Goal: Task Accomplishment & Management: Use online tool/utility

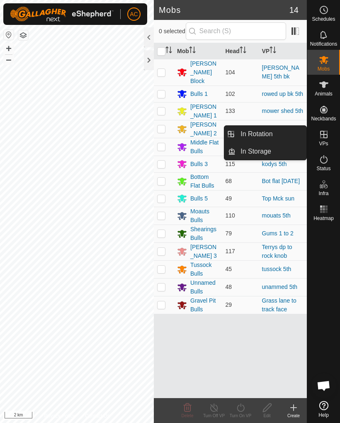
click at [281, 134] on link "In Rotation" at bounding box center [271, 134] width 71 height 17
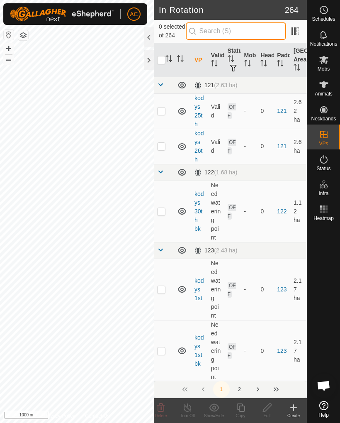
click at [248, 31] on input "text" at bounding box center [236, 30] width 100 height 17
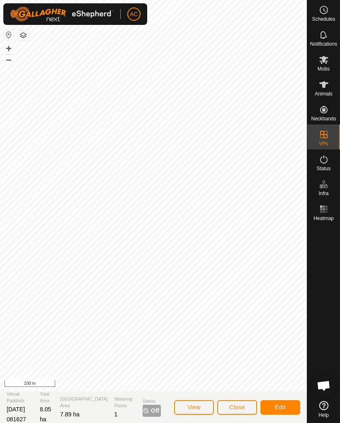
click at [238, 407] on span "Close" at bounding box center [238, 407] width 16 height 7
click at [242, 411] on button "Close" at bounding box center [238, 407] width 40 height 15
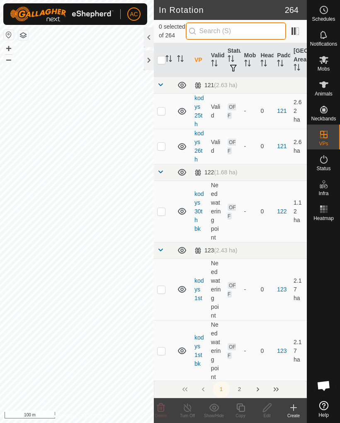
click at [243, 33] on input "text" at bounding box center [236, 30] width 100 height 17
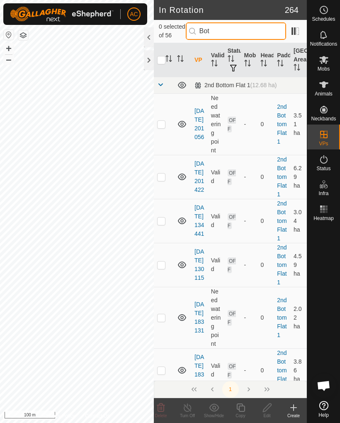
type input "Bot"
click at [160, 124] on p-checkbox at bounding box center [161, 124] width 8 height 7
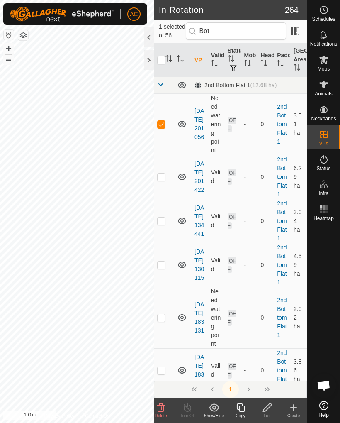
click at [159, 416] on span "Delete" at bounding box center [161, 415] width 12 height 5
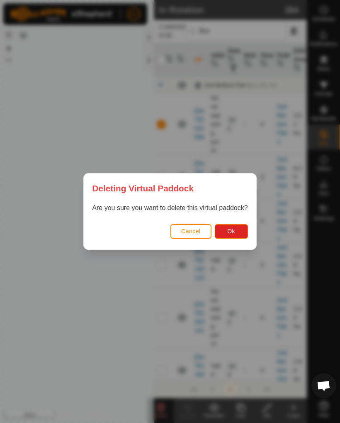
click at [235, 234] on span "Ok" at bounding box center [231, 231] width 8 height 7
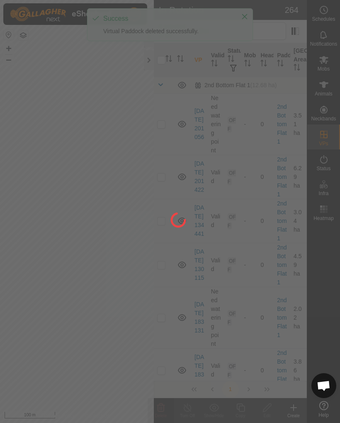
checkbox input "false"
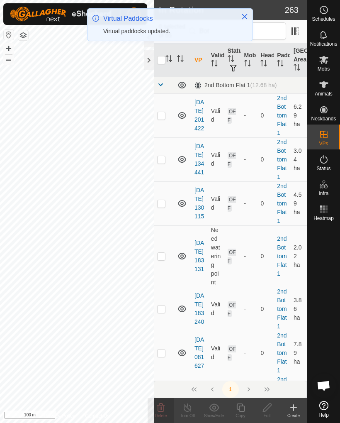
click at [164, 119] on p-checkbox at bounding box center [161, 115] width 8 height 7
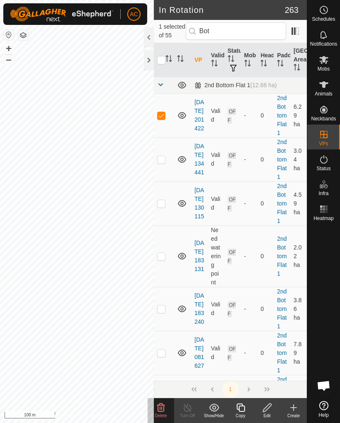
click at [158, 418] on div "Delete" at bounding box center [161, 416] width 27 height 6
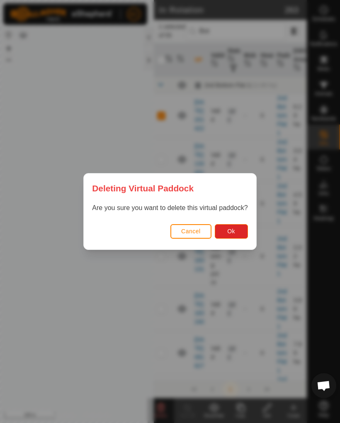
click at [238, 232] on button "Ok" at bounding box center [231, 231] width 33 height 15
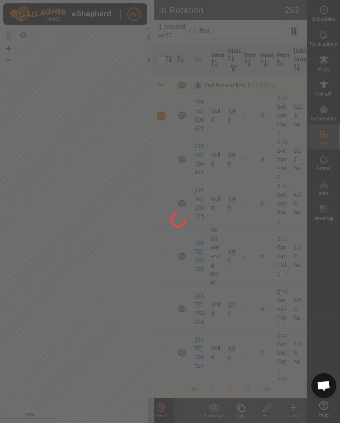
checkbox input "false"
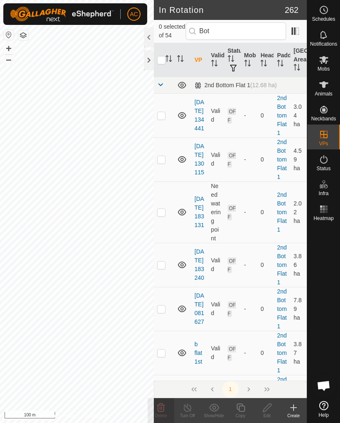
click at [158, 118] on p-checkbox at bounding box center [161, 115] width 8 height 7
checkbox input "true"
click at [163, 163] on p-checkbox at bounding box center [161, 159] width 8 height 7
checkbox input "true"
click at [166, 228] on td at bounding box center [164, 211] width 20 height 61
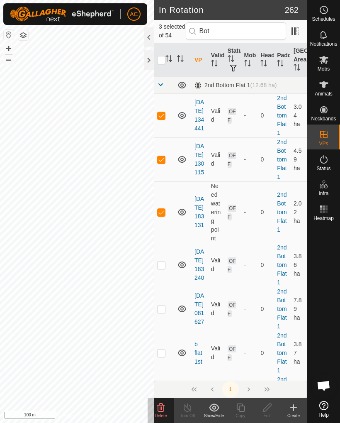
click at [163, 215] on p-checkbox at bounding box center [161, 212] width 8 height 7
checkbox input "false"
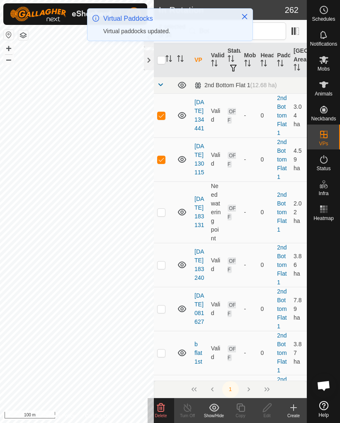
click at [165, 215] on p-checkbox at bounding box center [161, 212] width 8 height 7
checkbox input "true"
click at [166, 287] on td at bounding box center [164, 265] width 20 height 44
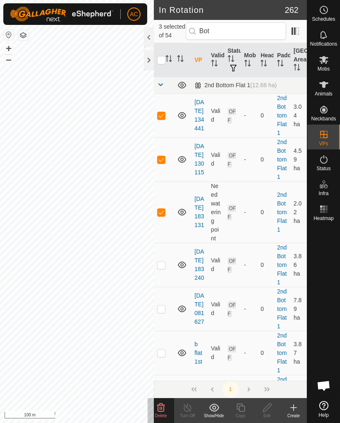
checkbox input "true"
click at [166, 331] on td at bounding box center [164, 309] width 20 height 44
checkbox input "true"
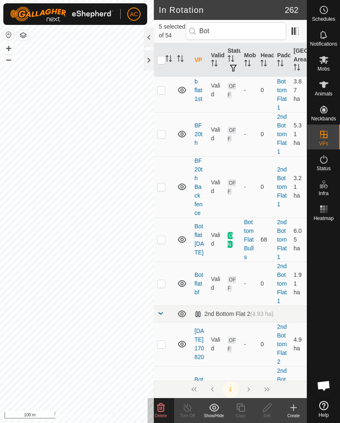
scroll to position [264, 0]
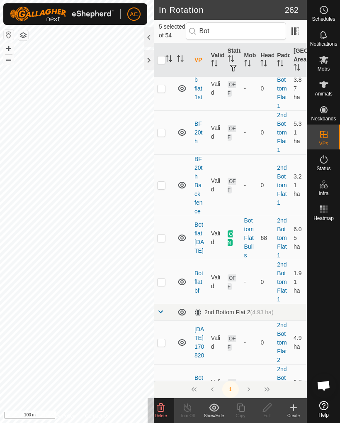
click at [161, 414] on span "Delete" at bounding box center [161, 415] width 12 height 5
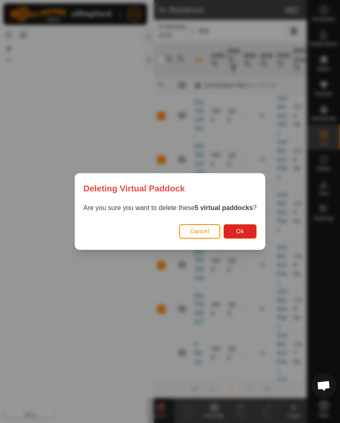
click at [249, 227] on button "Ok" at bounding box center [240, 231] width 33 height 15
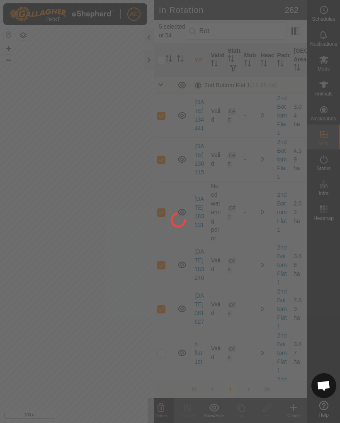
checkbox input "false"
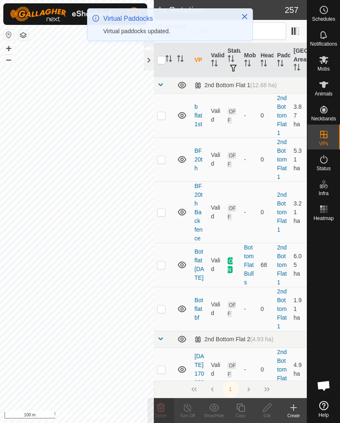
click at [243, 19] on icon "Close" at bounding box center [244, 16] width 5 height 5
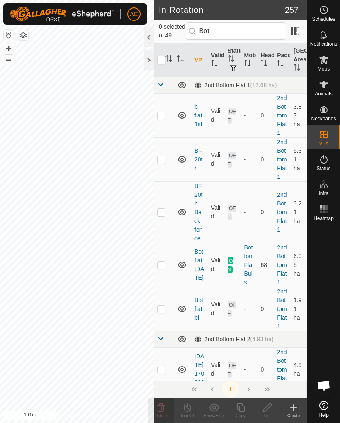
click at [161, 117] on p-checkbox at bounding box center [161, 115] width 8 height 7
checkbox input "true"
click at [166, 161] on td at bounding box center [164, 159] width 20 height 44
checkbox input "true"
click at [164, 211] on p-checkbox at bounding box center [161, 212] width 8 height 7
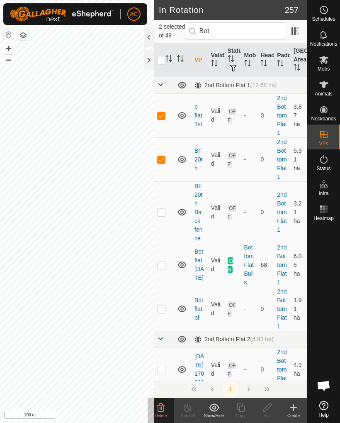
checkbox input "true"
click at [164, 267] on p-checkbox at bounding box center [161, 265] width 8 height 7
click at [163, 263] on p-checkbox at bounding box center [161, 265] width 8 height 7
checkbox input "false"
click at [162, 310] on p-checkbox at bounding box center [161, 309] width 8 height 7
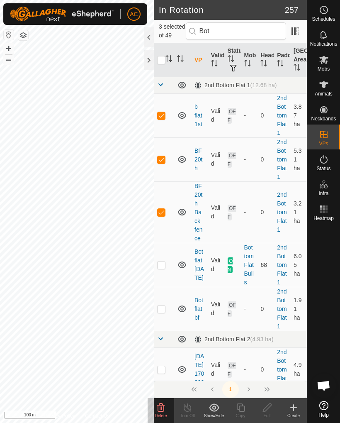
checkbox input "true"
click at [164, 417] on span "Delete" at bounding box center [161, 415] width 12 height 5
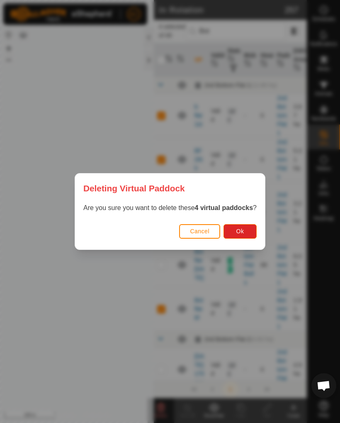
click at [246, 230] on button "Ok" at bounding box center [240, 231] width 33 height 15
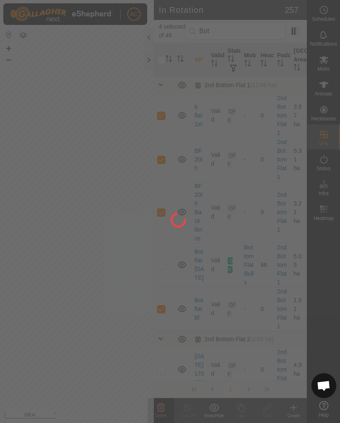
checkbox input "false"
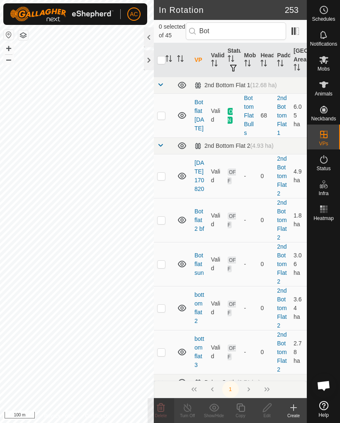
click at [296, 415] on div "Create" at bounding box center [294, 416] width 27 height 6
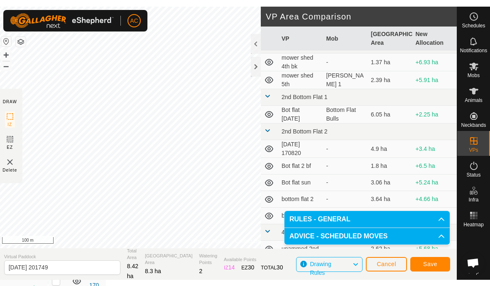
scroll to position [1467, 0]
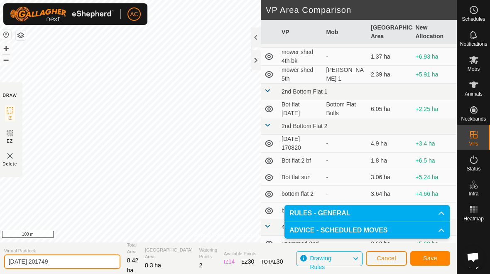
click at [79, 260] on input "[DATE] 201749" at bounding box center [62, 261] width 116 height 15
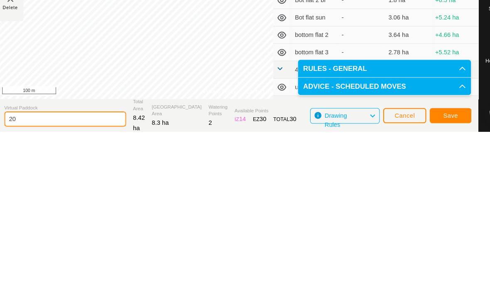
type input "2"
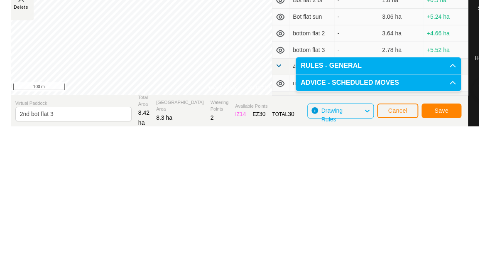
scroll to position [12, 0]
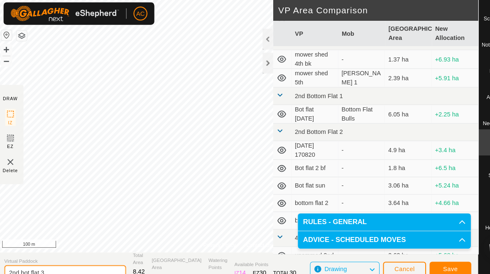
type input "2nd bot flat 3"
click at [340, 253] on span "Save" at bounding box center [430, 256] width 14 height 7
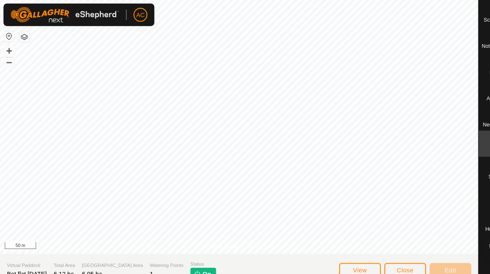
click at [340, 254] on span "Close" at bounding box center [387, 257] width 16 height 7
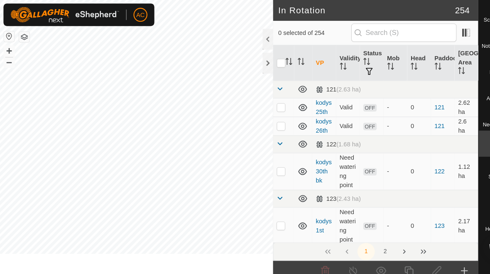
click at [340, 253] on icon at bounding box center [390, 258] width 10 height 10
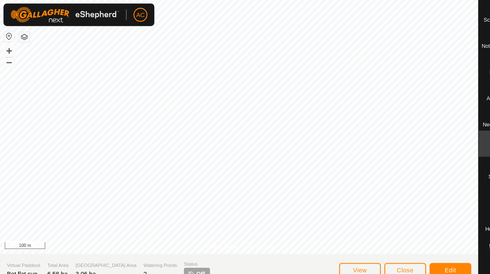
click at [340, 254] on span "View" at bounding box center [343, 257] width 13 height 7
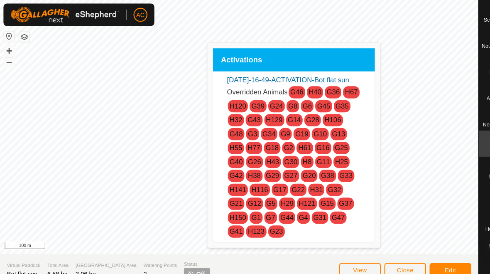
click at [340, 254] on span "View" at bounding box center [343, 257] width 13 height 7
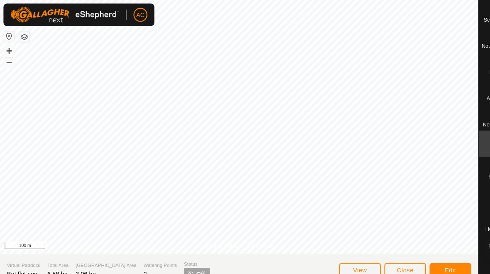
click at [340, 254] on span "Edit" at bounding box center [430, 257] width 11 height 7
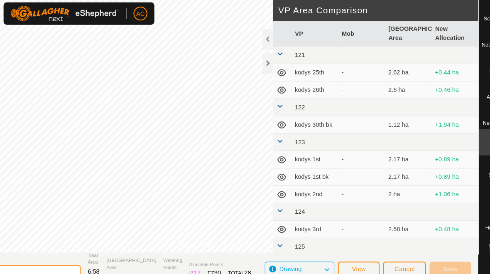
click at [62, 253] on input "Bot flat sun" at bounding box center [19, 260] width 116 height 15
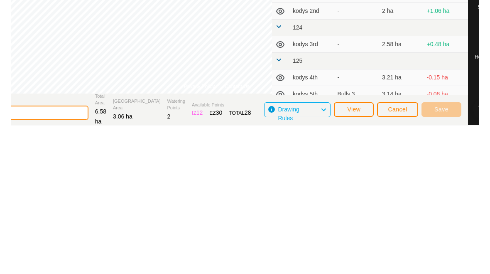
scroll to position [20, 0]
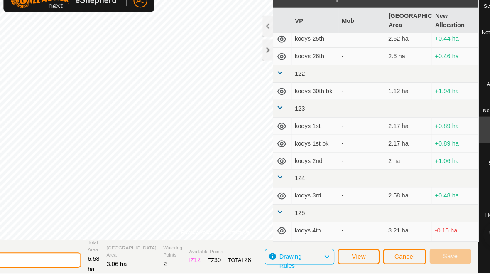
click at [74, 253] on input "Bot flat sun" at bounding box center [19, 260] width 116 height 15
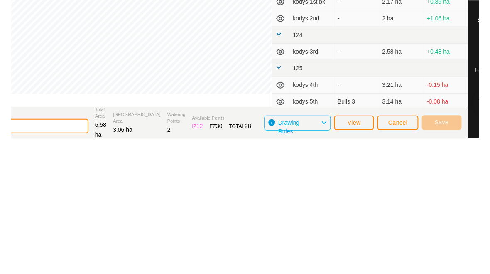
scroll to position [1, 0]
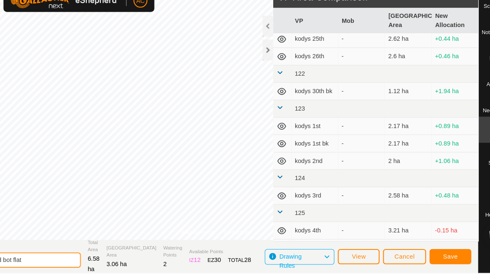
type input "Bot flat to 2nd bot flat"
click at [340, 250] on button "Save" at bounding box center [430, 257] width 40 height 15
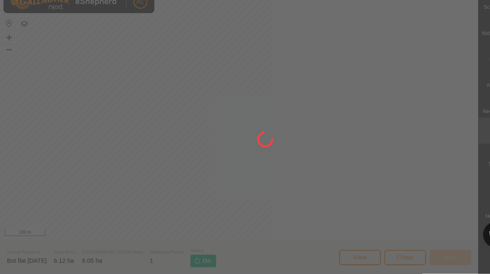
click at [175, 169] on div at bounding box center [245, 137] width 490 height 274
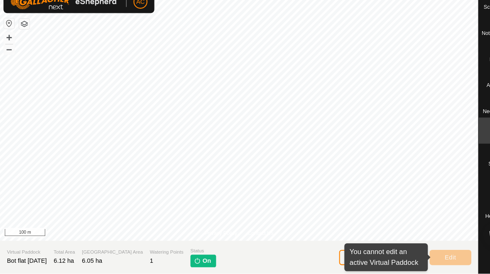
click at [302, 247] on section "Virtual Paddock Bot flat [DATE] Total Area 6.12 ha Grazing Area 6.05 ha Waterin…" at bounding box center [228, 258] width 457 height 32
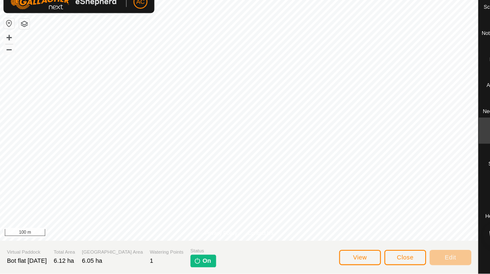
click at [340, 254] on span "View" at bounding box center [343, 257] width 13 height 7
click at [340, 254] on span "Close" at bounding box center [387, 257] width 16 height 7
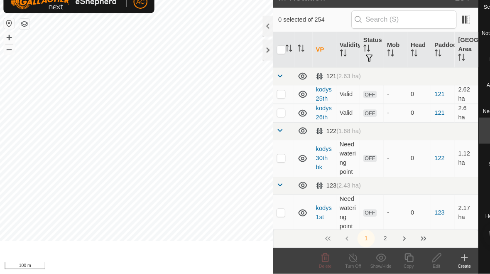
click at [340, 253] on icon at bounding box center [390, 258] width 10 height 10
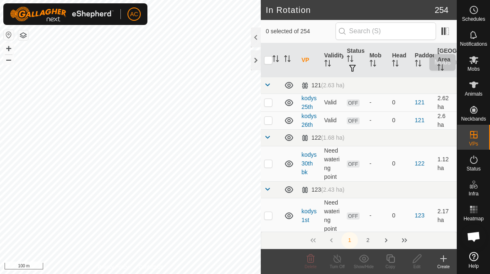
click at [340, 64] on icon at bounding box center [473, 60] width 9 height 8
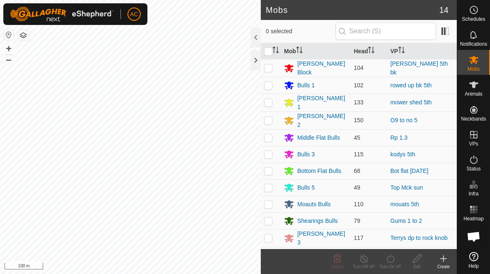
click at [269, 167] on p-checkbox at bounding box center [268, 170] width 8 height 7
checkbox input "true"
click at [340, 265] on div "Turn On VP" at bounding box center [390, 266] width 27 height 6
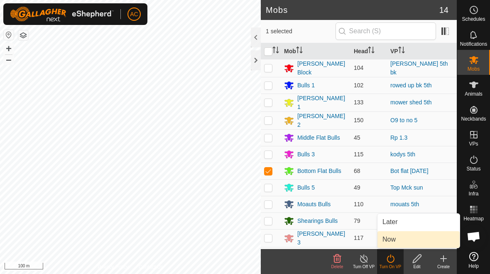
click at [340, 241] on link "Now" at bounding box center [418, 239] width 82 height 17
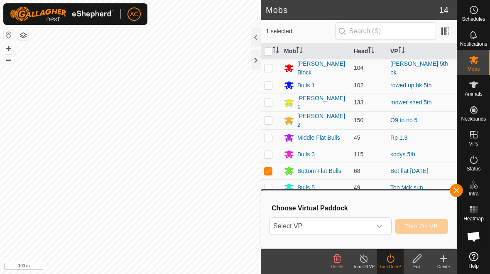
click at [340, 229] on div "dropdown trigger" at bounding box center [379, 226] width 17 height 17
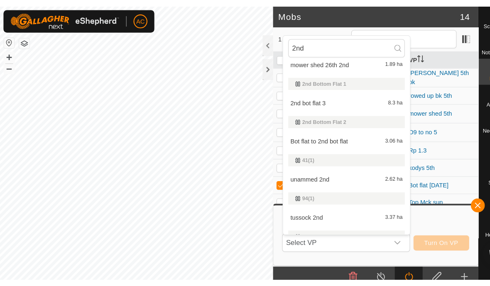
scroll to position [186, 0]
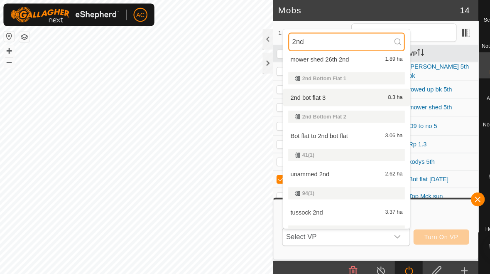
type input "2nd"
click at [340, 93] on div "2nd bot flat 3 8.3 ha" at bounding box center [330, 93] width 111 height 10
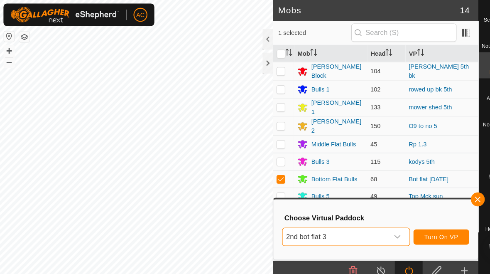
click at [340, 226] on span "Turn On VP" at bounding box center [421, 225] width 32 height 7
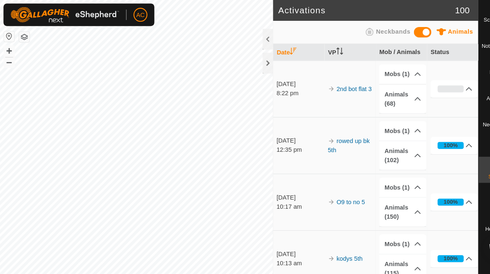
click at [251, 61] on div at bounding box center [256, 60] width 10 height 20
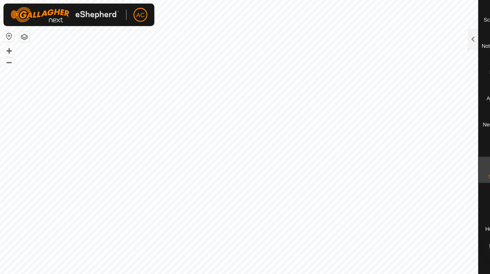
click at [340, 38] on div at bounding box center [452, 37] width 10 height 20
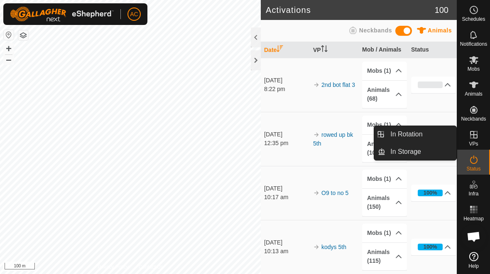
click at [340, 134] on link "In Rotation" at bounding box center [420, 134] width 71 height 17
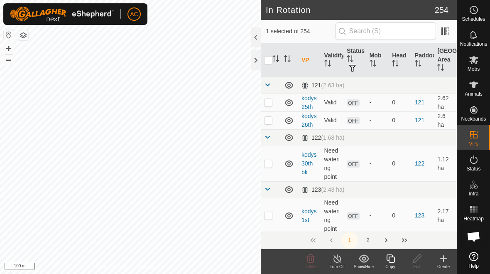
click at [340, 265] on div "Create" at bounding box center [443, 266] width 27 height 6
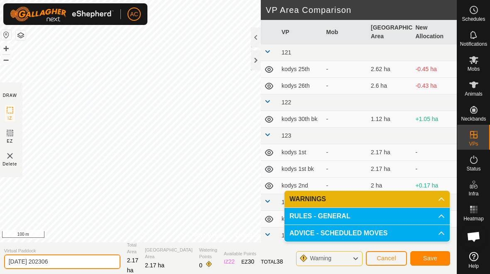
click at [77, 266] on input "[DATE] 202306" at bounding box center [62, 261] width 116 height 15
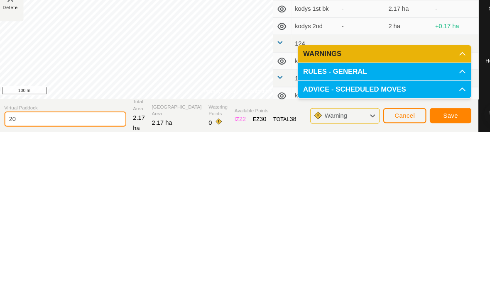
type input "2"
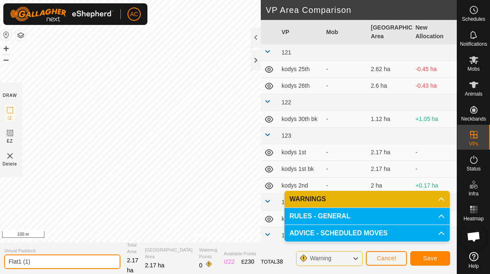
type input "Flat1 (1)"
click at [340, 262] on button "Save" at bounding box center [430, 258] width 40 height 15
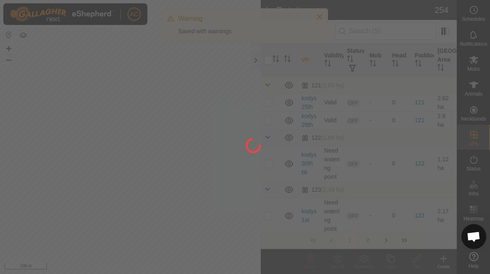
click at [320, 15] on div at bounding box center [245, 137] width 490 height 274
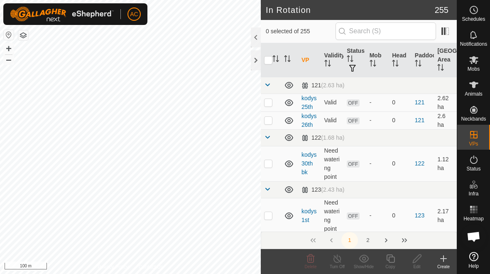
click at [340, 261] on icon at bounding box center [443, 258] width 10 height 10
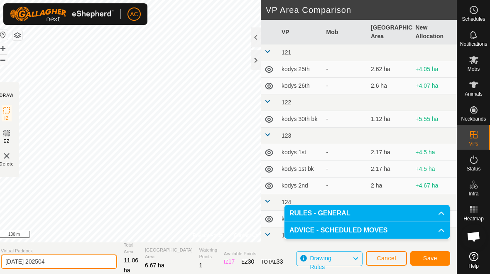
click at [73, 258] on input "[DATE] 202504" at bounding box center [59, 261] width 116 height 15
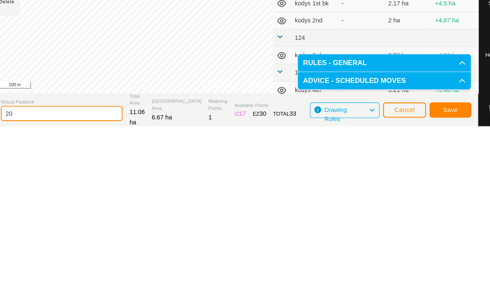
type input "2"
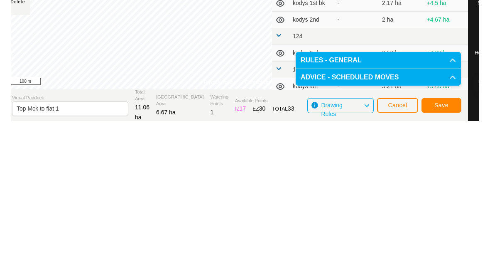
scroll to position [12, 0]
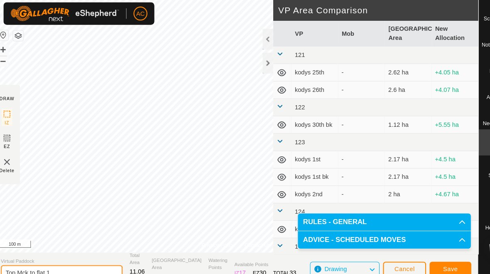
type input "Top Mck to flat 1"
click at [340, 253] on span "Save" at bounding box center [430, 256] width 14 height 7
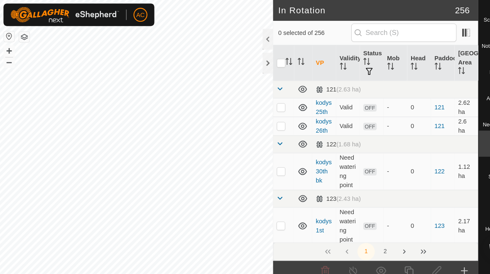
click at [340, 253] on icon at bounding box center [443, 258] width 10 height 10
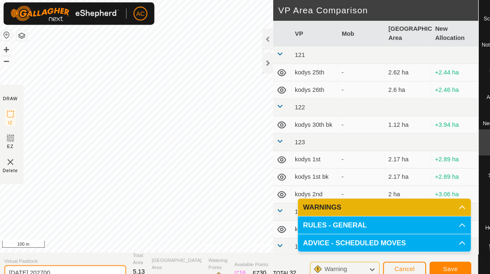
click at [82, 253] on input "[DATE] 202700" at bounding box center [62, 260] width 116 height 15
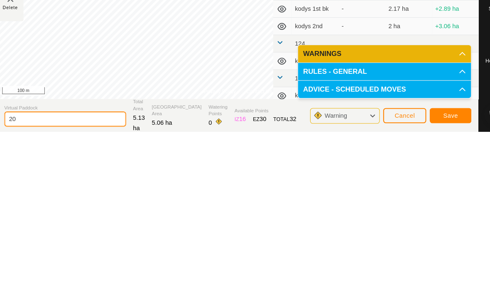
type input "2"
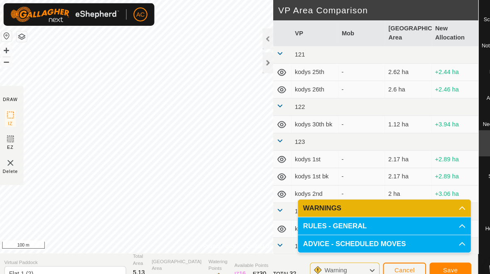
scroll to position [12, 0]
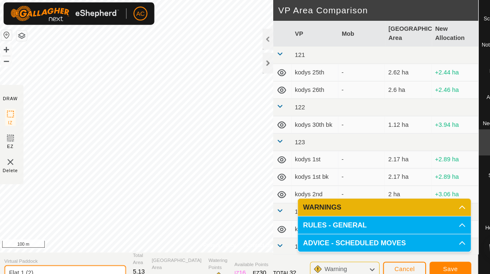
type input "Flat 1 (2)"
click at [340, 253] on span "Save" at bounding box center [430, 256] width 14 height 7
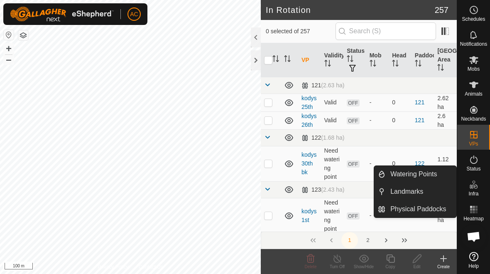
click at [340, 177] on span "Watering Points" at bounding box center [413, 174] width 46 height 10
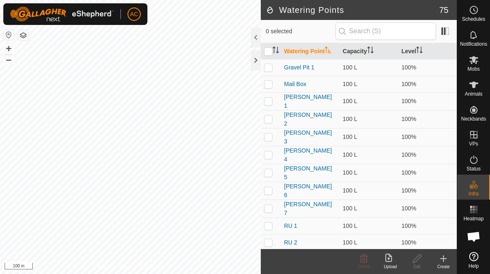
click at [340, 259] on icon at bounding box center [443, 258] width 10 height 10
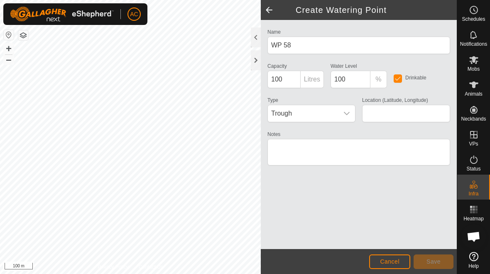
type input "-45.913983, 167.764300"
click at [340, 261] on span "Save" at bounding box center [433, 261] width 14 height 7
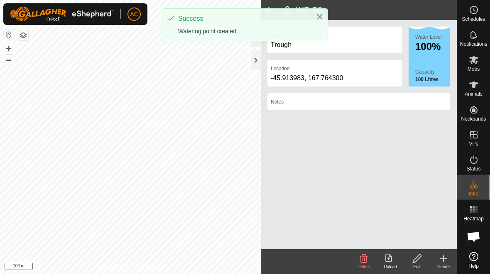
click at [340, 262] on icon at bounding box center [443, 258] width 10 height 10
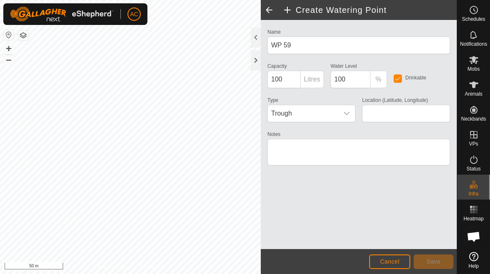
type input "-45.917130, 167.762893"
click at [340, 260] on span "Save" at bounding box center [433, 261] width 14 height 7
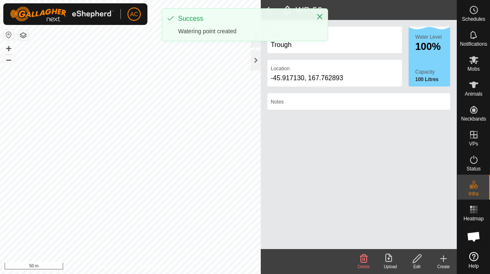
click at [321, 17] on icon "Close" at bounding box center [319, 16] width 7 height 7
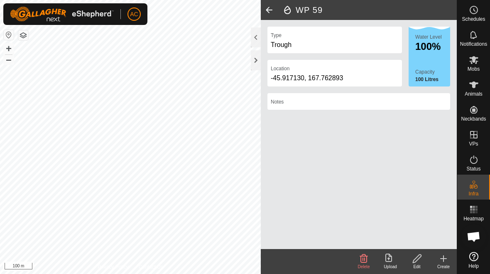
click at [266, 6] on span at bounding box center [269, 10] width 17 height 20
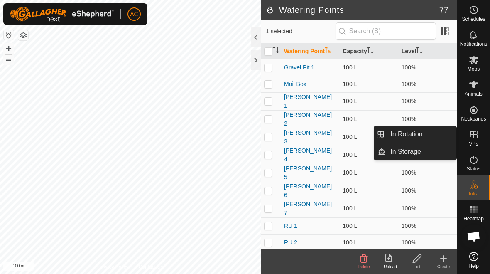
click at [340, 137] on link "In Rotation" at bounding box center [420, 134] width 71 height 17
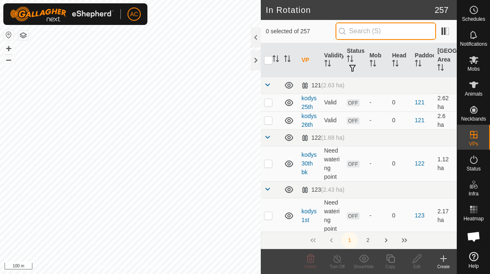
click at [340, 31] on input "text" at bounding box center [385, 30] width 100 height 17
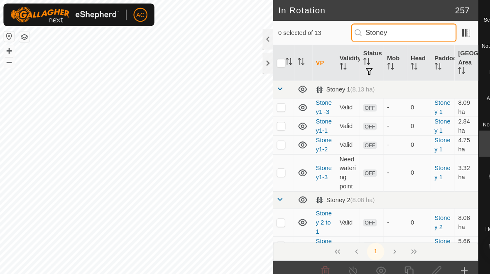
type input "Stoney"
click at [269, 101] on p-checkbox at bounding box center [268, 102] width 8 height 7
checkbox input "true"
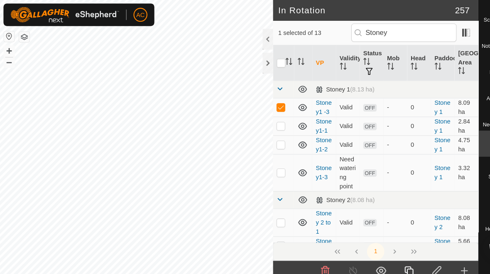
click at [268, 119] on p-checkbox at bounding box center [268, 120] width 8 height 7
checkbox input "true"
click at [269, 139] on p-checkbox at bounding box center [268, 137] width 8 height 7
checkbox input "true"
click at [271, 166] on p-checkbox at bounding box center [268, 164] width 8 height 7
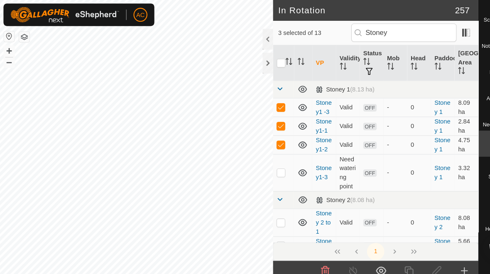
checkbox input "true"
click at [270, 95] on td at bounding box center [271, 102] width 20 height 18
click at [265, 104] on p-checkbox at bounding box center [268, 102] width 8 height 7
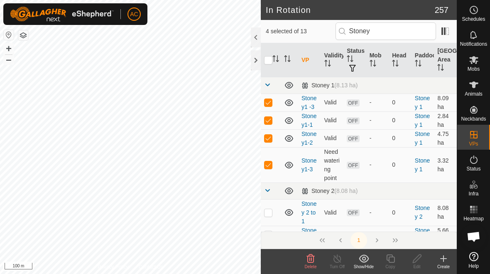
click at [340, 257] on icon at bounding box center [364, 258] width 10 height 8
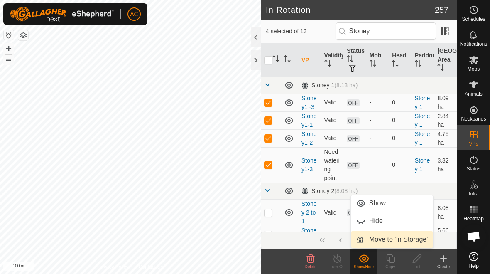
click at [340, 239] on span "Move to 'In Storage'" at bounding box center [398, 239] width 59 height 10
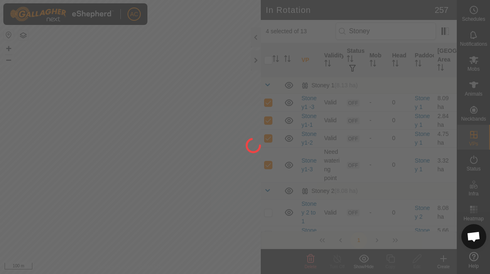
checkbox input "false"
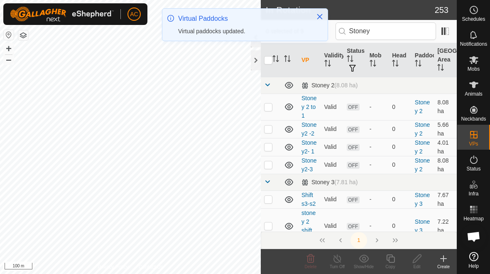
click at [269, 107] on p-checkbox at bounding box center [268, 106] width 8 height 7
checkbox input "true"
click at [269, 130] on p-checkbox at bounding box center [268, 128] width 8 height 7
checkbox input "true"
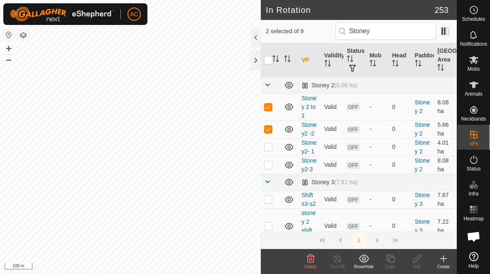
click at [269, 147] on p-checkbox at bounding box center [268, 146] width 8 height 7
checkbox input "true"
click at [269, 163] on p-checkbox at bounding box center [268, 164] width 8 height 7
checkbox input "true"
click at [340, 265] on div "Show/Hide" at bounding box center [363, 266] width 27 height 6
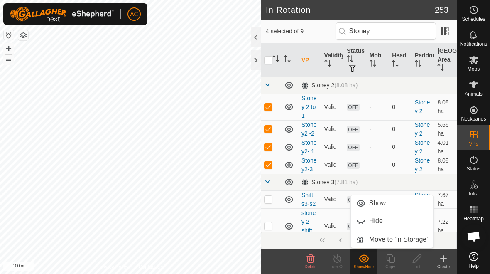
click at [340, 242] on span "Move to 'In Storage'" at bounding box center [398, 239] width 59 height 10
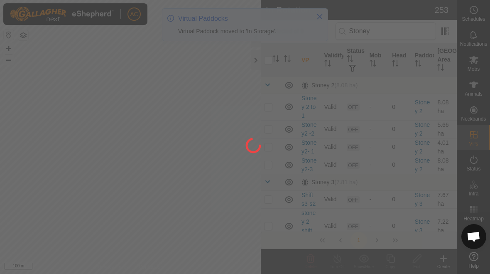
checkbox input "false"
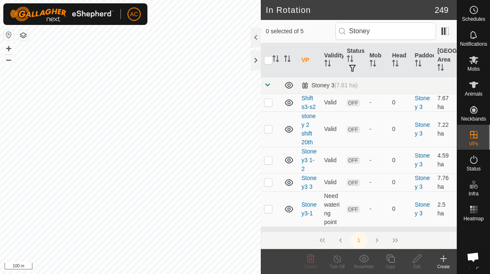
click at [269, 102] on p-checkbox at bounding box center [268, 102] width 8 height 7
checkbox input "true"
click at [264, 130] on p-checkbox at bounding box center [268, 128] width 8 height 7
checkbox input "true"
click at [270, 164] on td at bounding box center [271, 160] width 20 height 27
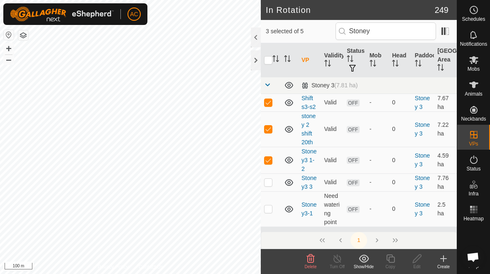
checkbox input "true"
click at [269, 185] on p-checkbox at bounding box center [268, 181] width 8 height 7
checkbox input "true"
click at [270, 209] on p-checkbox at bounding box center [268, 208] width 8 height 7
checkbox input "true"
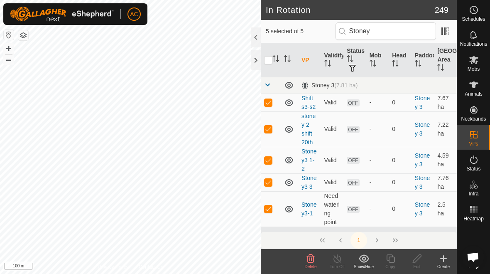
click at [340, 264] on div "Show/Hide" at bounding box center [363, 266] width 27 height 6
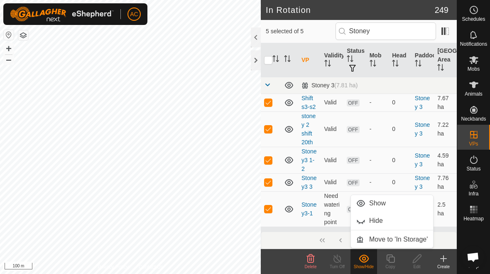
click at [340, 240] on span "Move to 'In Storage'" at bounding box center [398, 239] width 59 height 10
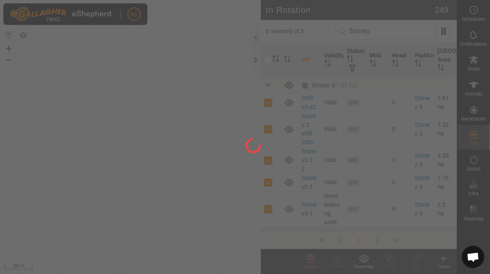
checkbox input "false"
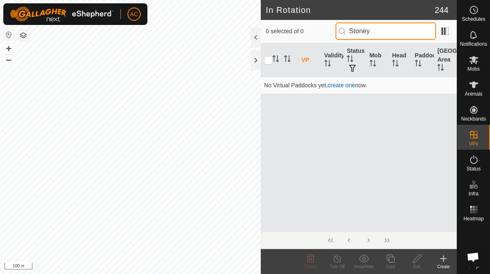
click at [340, 31] on input "Stoney" at bounding box center [385, 30] width 100 height 17
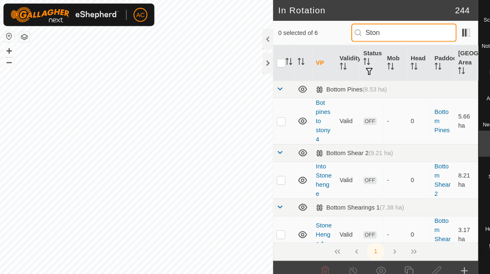
click at [340, 34] on input "Ston" at bounding box center [385, 30] width 100 height 17
type input "Ston"
click at [270, 115] on p-checkbox at bounding box center [268, 115] width 8 height 7
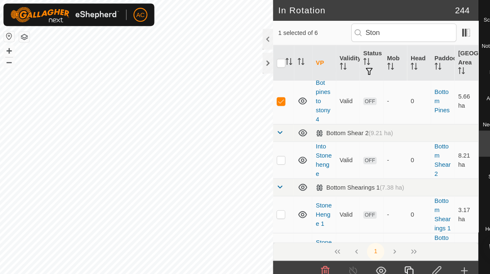
scroll to position [19, 0]
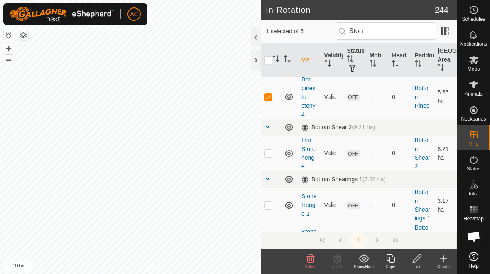
click at [307, 262] on icon at bounding box center [311, 258] width 10 height 10
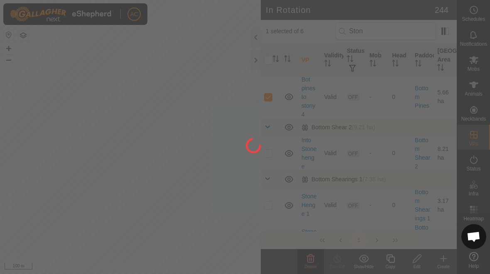
scroll to position [0, 0]
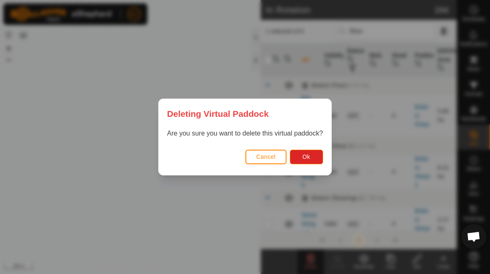
click at [313, 152] on button "Ok" at bounding box center [306, 156] width 33 height 15
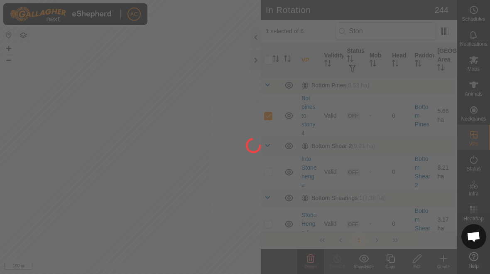
checkbox input "false"
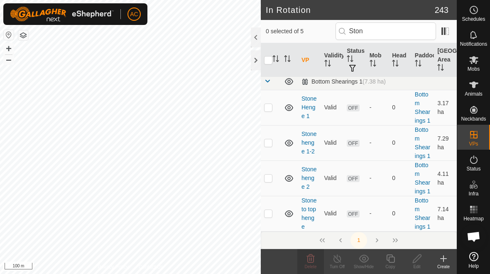
scroll to position [55, 0]
click at [340, 241] on div "1" at bounding box center [359, 239] width 196 height 17
click at [340, 234] on div "1" at bounding box center [359, 239] width 196 height 17
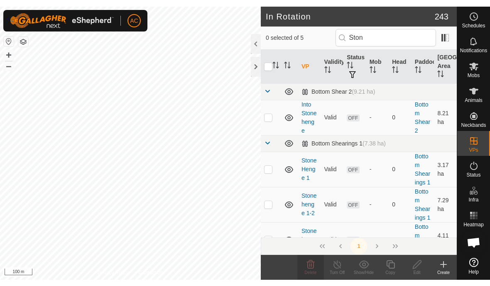
scroll to position [0, 0]
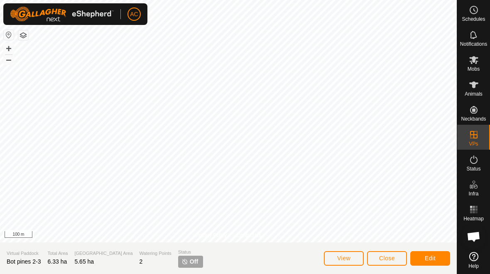
click at [340, 258] on span "Edit" at bounding box center [430, 257] width 11 height 7
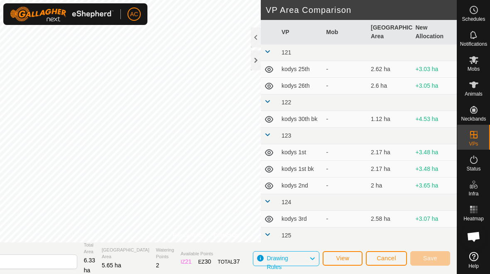
click at [340, 257] on span "Cancel" at bounding box center [386, 257] width 20 height 7
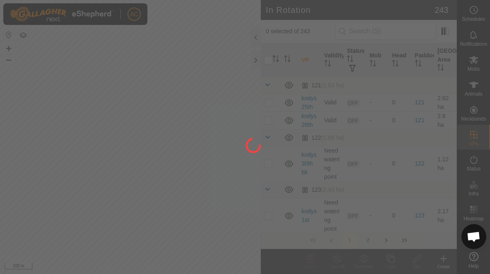
click at [340, 34] on div at bounding box center [245, 137] width 490 height 274
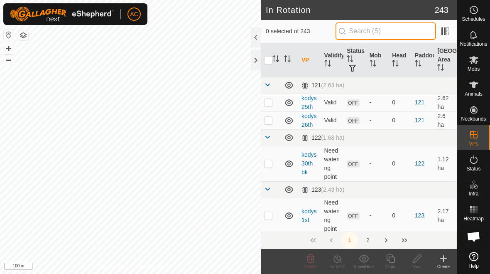
click at [340, 35] on input "text" at bounding box center [385, 30] width 100 height 17
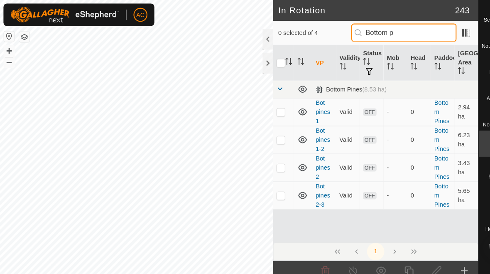
type input "Bottom p"
click at [271, 110] on p-checkbox at bounding box center [268, 106] width 8 height 7
checkbox input "true"
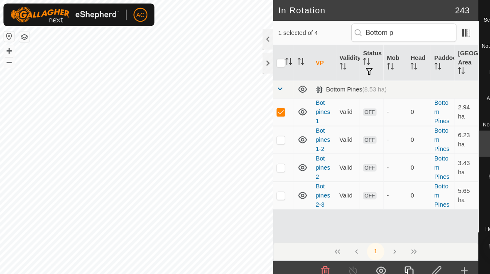
click at [270, 137] on td at bounding box center [271, 133] width 20 height 27
checkbox input "true"
click at [269, 163] on td at bounding box center [271, 160] width 20 height 27
checkbox input "true"
click at [271, 187] on p-checkbox at bounding box center [268, 186] width 8 height 7
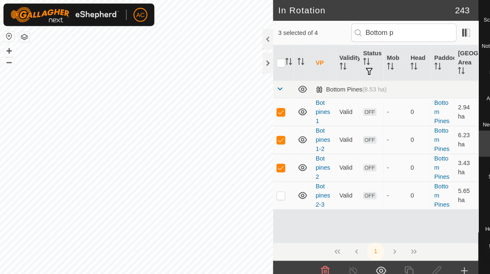
checkbox input "true"
click at [311, 257] on icon at bounding box center [311, 258] width 8 height 8
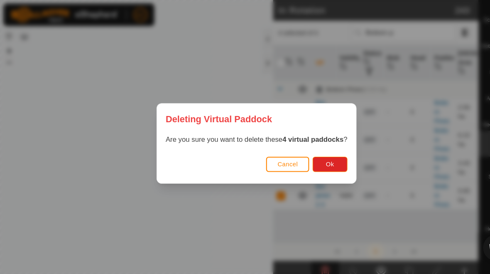
click at [324, 155] on button "Ok" at bounding box center [314, 156] width 33 height 15
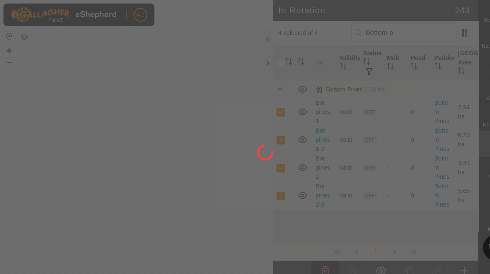
checkbox input "false"
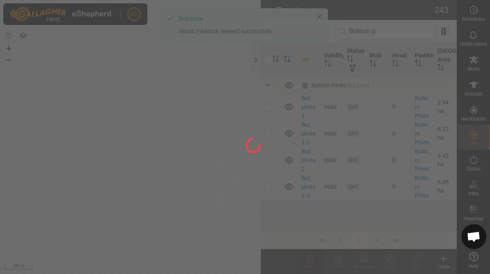
click at [322, 17] on div at bounding box center [245, 137] width 490 height 274
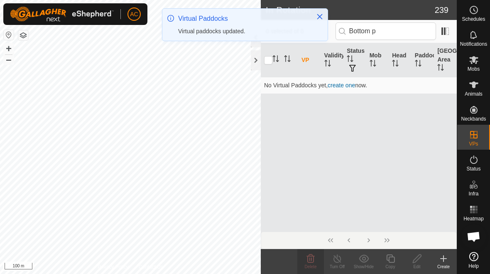
click at [321, 20] on button "Close" at bounding box center [320, 17] width 12 height 12
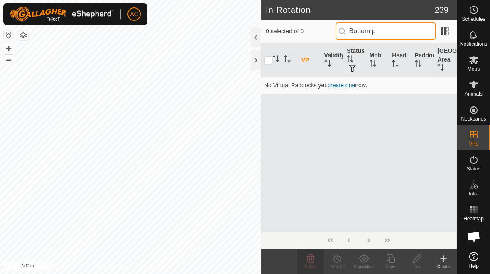
click at [340, 33] on input "Bottom p" at bounding box center [385, 30] width 100 height 17
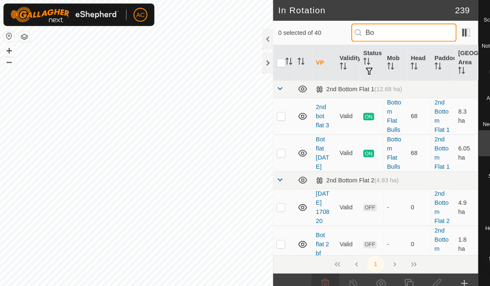
type input "B"
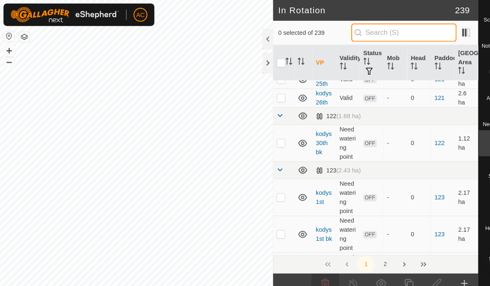
scroll to position [27, 0]
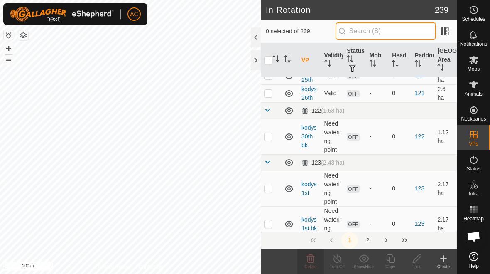
click at [340, 30] on input "text" at bounding box center [385, 30] width 100 height 17
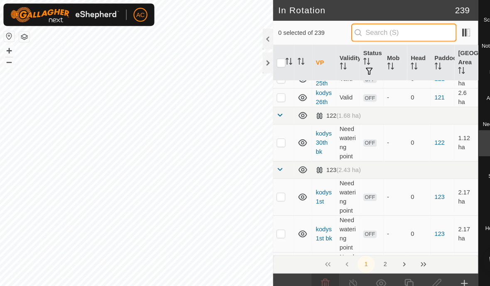
type input "T"
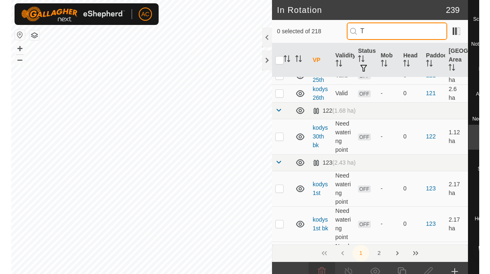
scroll to position [0, 0]
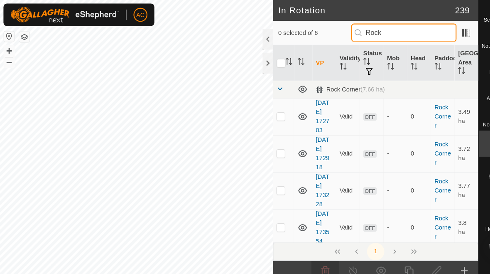
type input "Rock"
click at [266, 112] on p-checkbox at bounding box center [268, 111] width 8 height 7
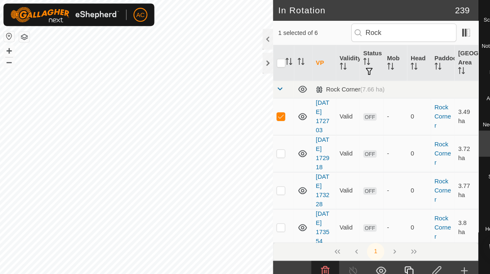
click at [266, 111] on p-checkbox at bounding box center [268, 111] width 8 height 7
checkbox input "false"
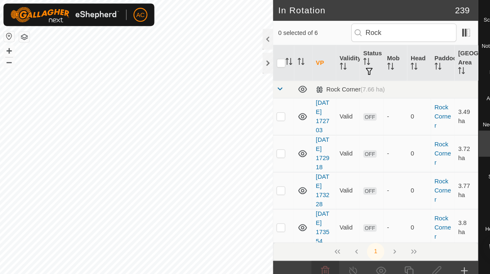
click at [270, 148] on p-checkbox at bounding box center [268, 146] width 8 height 7
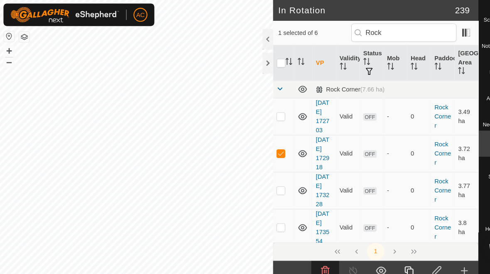
click at [269, 147] on p-checkbox at bounding box center [268, 146] width 8 height 7
checkbox input "false"
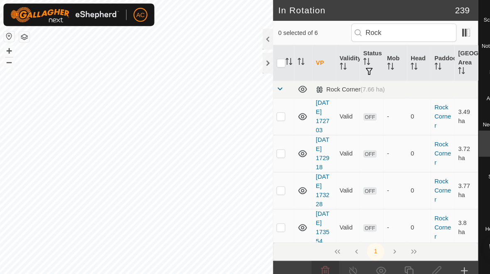
click at [269, 183] on p-checkbox at bounding box center [268, 181] width 8 height 7
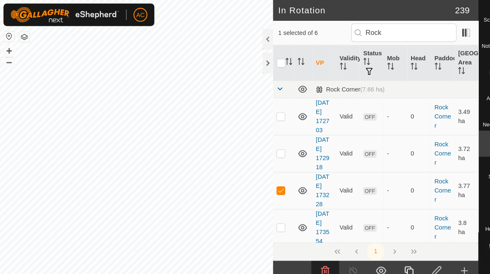
click at [268, 180] on p-checkbox at bounding box center [268, 181] width 8 height 7
checkbox input "false"
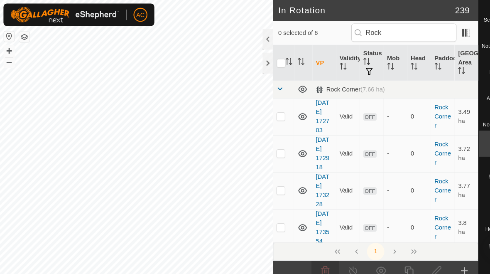
click at [269, 218] on p-checkbox at bounding box center [268, 216] width 8 height 7
checkbox input "true"
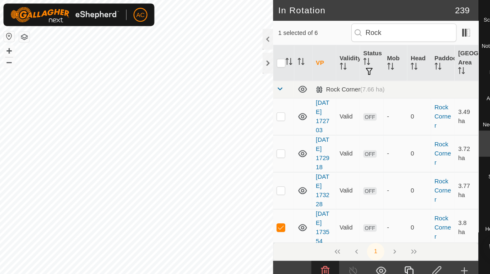
click at [271, 163] on td at bounding box center [271, 146] width 20 height 35
checkbox input "true"
click at [271, 218] on p-checkbox at bounding box center [268, 216] width 8 height 7
checkbox input "false"
click at [273, 147] on td at bounding box center [271, 146] width 20 height 35
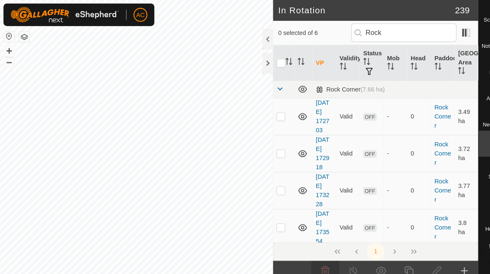
checkbox input "false"
click at [271, 110] on p-checkbox at bounding box center [268, 111] width 8 height 7
checkbox input "true"
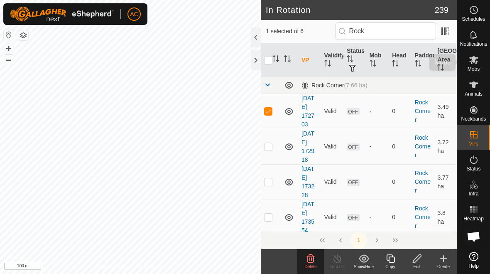
click at [340, 68] on span "Mobs" at bounding box center [473, 68] width 12 height 5
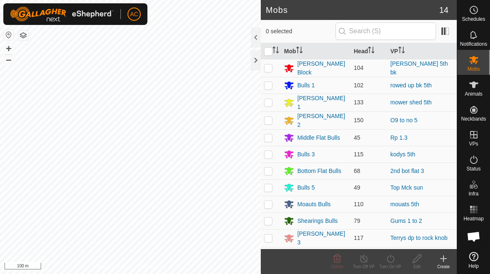
click at [267, 234] on p-checkbox at bounding box center [268, 237] width 8 height 7
checkbox input "true"
click at [340, 267] on div "Turn On VP" at bounding box center [390, 266] width 27 height 6
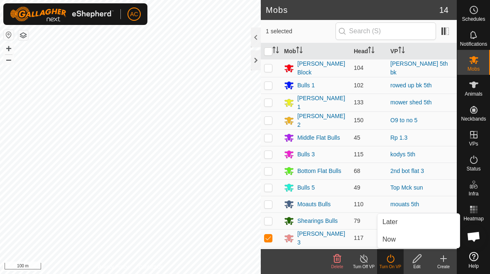
click at [340, 242] on link "Now" at bounding box center [418, 239] width 82 height 17
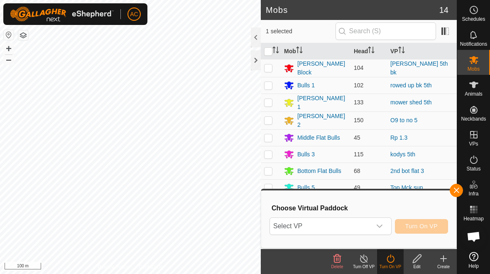
click at [340, 229] on div "dropdown trigger" at bounding box center [379, 226] width 17 height 17
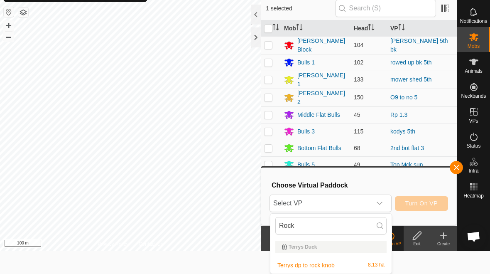
click at [340, 248] on div "Terrys Duck" at bounding box center [331, 246] width 98 height 5
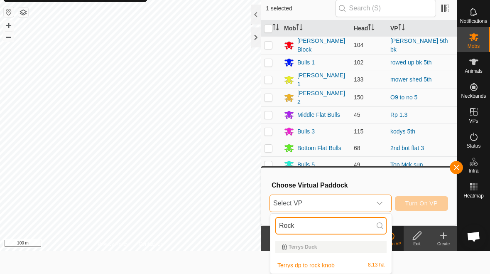
click at [340, 229] on input "Rock" at bounding box center [330, 225] width 111 height 17
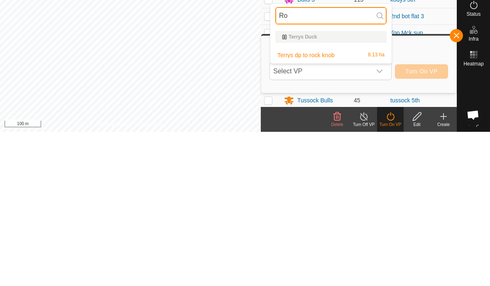
type input "R"
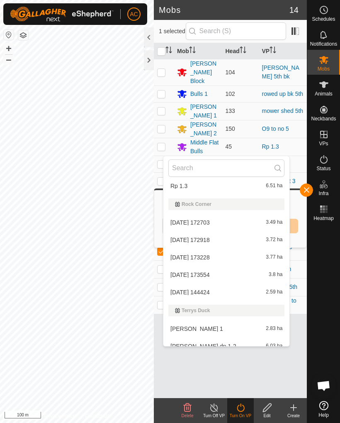
scroll to position [4465, 0]
click at [210, 222] on span "[DATE] 172703" at bounding box center [190, 222] width 39 height 6
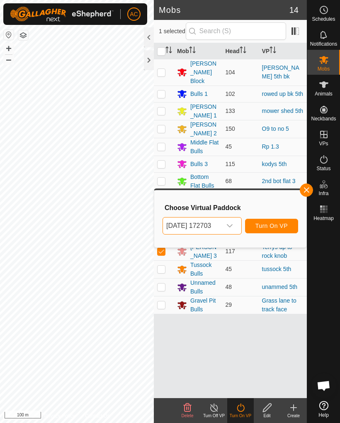
click at [281, 225] on span "Turn On VP" at bounding box center [272, 225] width 32 height 7
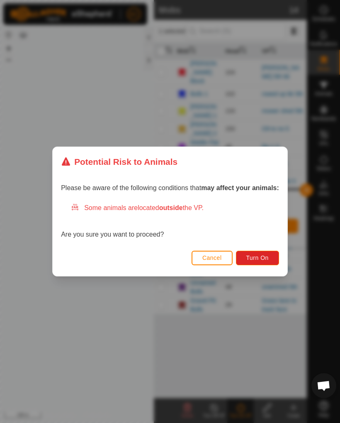
click at [268, 259] on span "Turn On" at bounding box center [258, 257] width 22 height 7
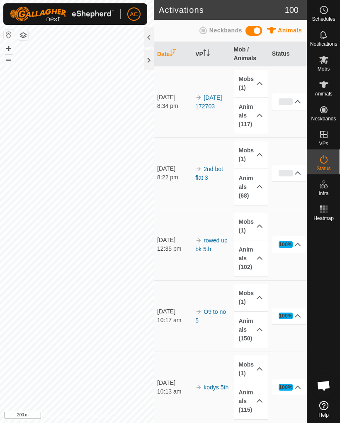
click at [147, 63] on div at bounding box center [149, 60] width 10 height 20
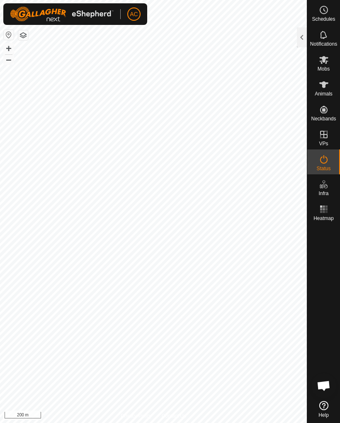
click at [326, 162] on icon at bounding box center [324, 159] width 10 height 10
click at [301, 36] on div at bounding box center [302, 37] width 10 height 20
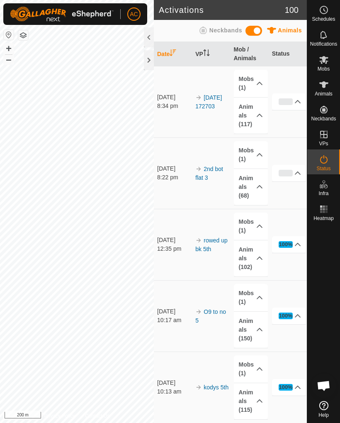
click at [295, 176] on p-accordion-header "0%" at bounding box center [289, 173] width 34 height 17
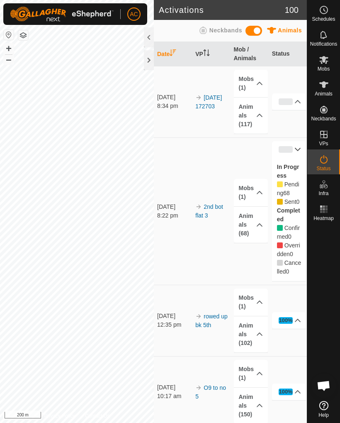
click at [301, 147] on icon at bounding box center [298, 149] width 7 height 7
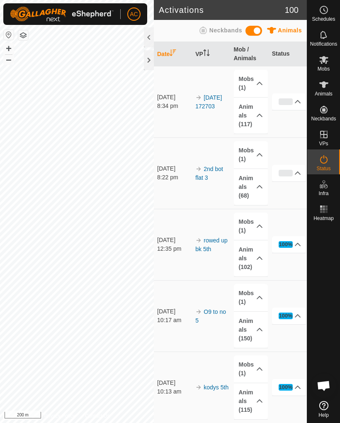
click at [298, 172] on icon at bounding box center [299, 172] width 6 height 3
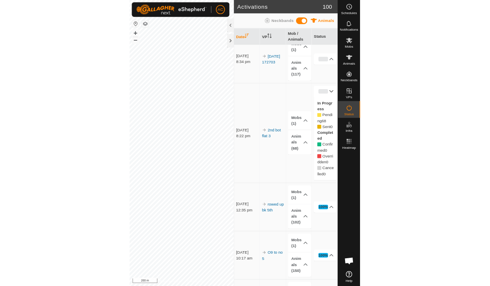
scroll to position [15, 0]
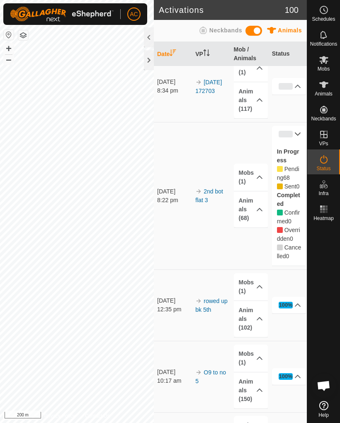
click at [298, 136] on icon at bounding box center [298, 134] width 7 height 7
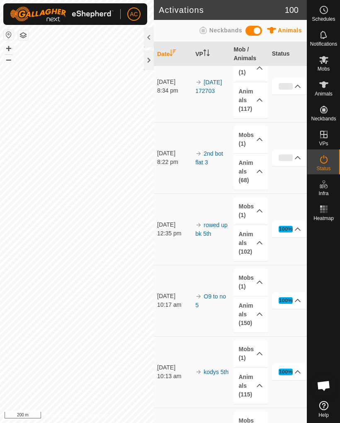
click at [297, 232] on p-accordion-header "100%" at bounding box center [289, 229] width 34 height 17
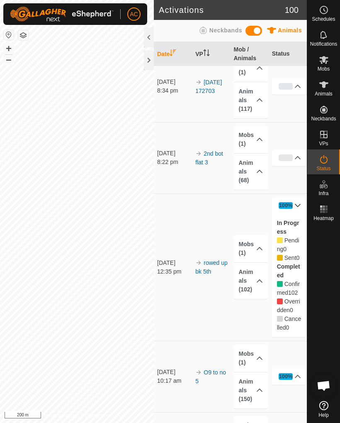
click at [299, 207] on icon at bounding box center [298, 205] width 7 height 7
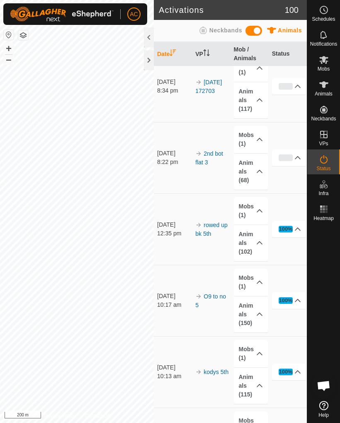
click at [148, 61] on div at bounding box center [149, 60] width 10 height 20
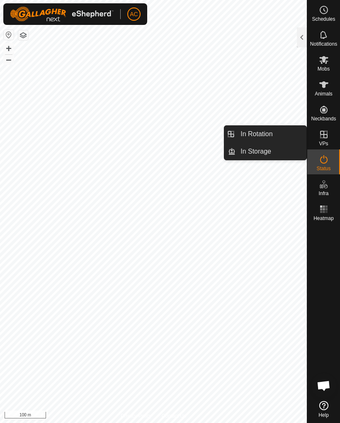
click at [286, 134] on link "In Rotation" at bounding box center [271, 134] width 71 height 17
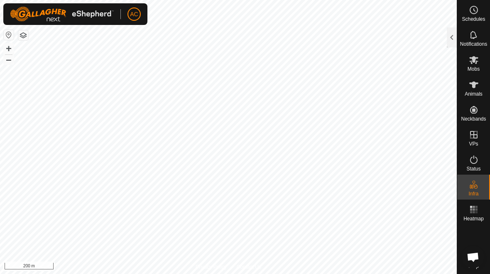
click at [340, 36] on div at bounding box center [452, 37] width 10 height 20
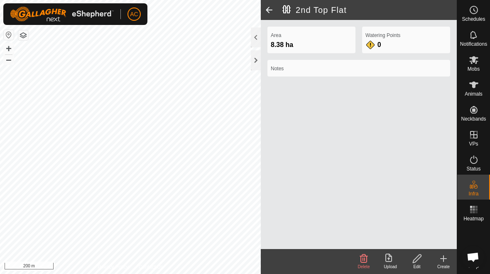
click at [270, 15] on span at bounding box center [269, 10] width 17 height 20
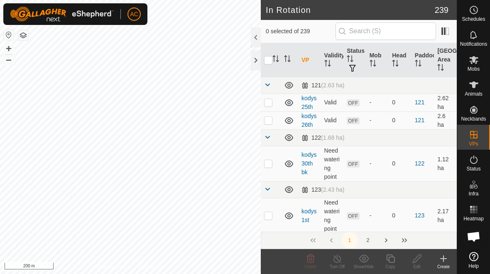
click at [340, 259] on icon at bounding box center [443, 258] width 10 height 10
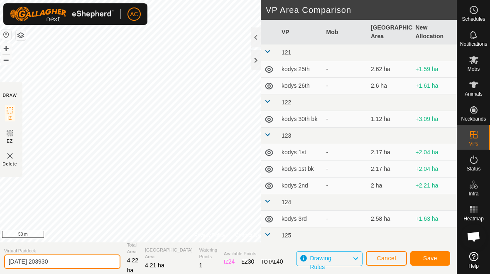
click at [69, 261] on input "[DATE] 203930" at bounding box center [62, 261] width 116 height 15
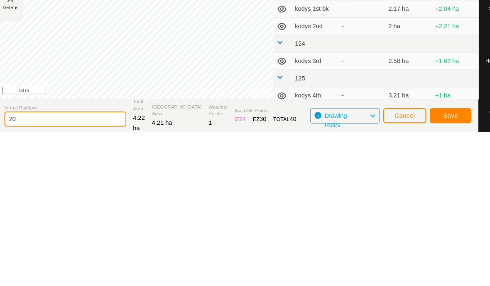
type input "2"
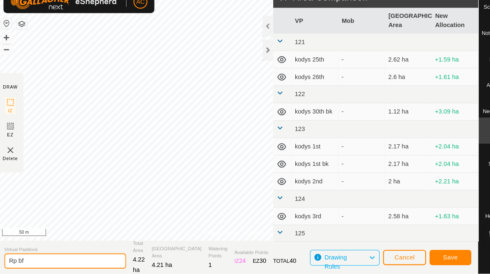
click at [71, 254] on input "Rp bf" at bounding box center [62, 261] width 116 height 15
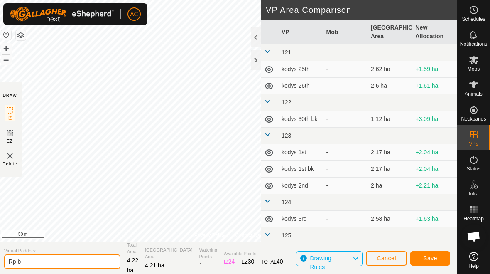
click at [84, 261] on input "Rp b" at bounding box center [62, 261] width 116 height 15
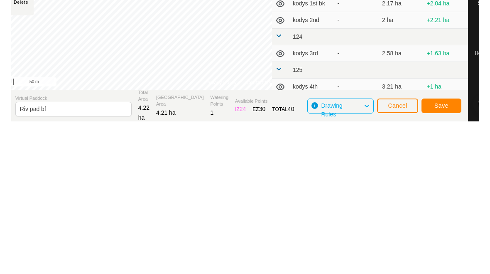
scroll to position [12, 0]
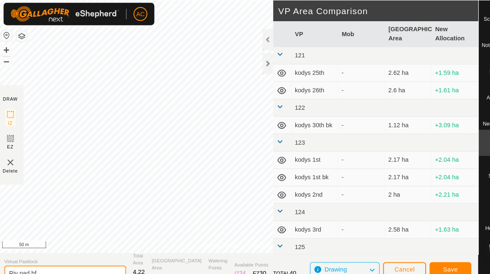
type input "Riv pad bf"
click at [340, 253] on span "Save" at bounding box center [430, 256] width 14 height 7
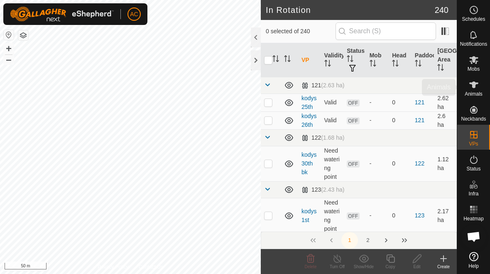
click at [340, 83] on es-animals-svg-icon at bounding box center [473, 84] width 15 height 13
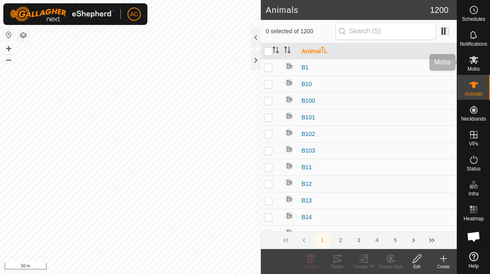
click at [340, 64] on icon at bounding box center [474, 60] width 10 height 10
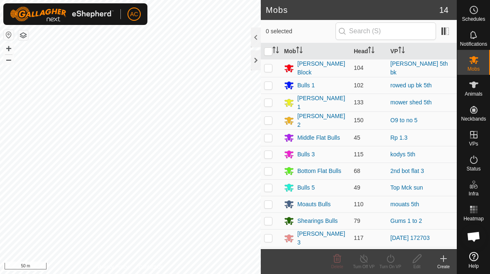
click at [268, 137] on p-checkbox at bounding box center [268, 137] width 8 height 7
checkbox input "true"
click at [340, 265] on div "Turn On VP" at bounding box center [390, 266] width 27 height 6
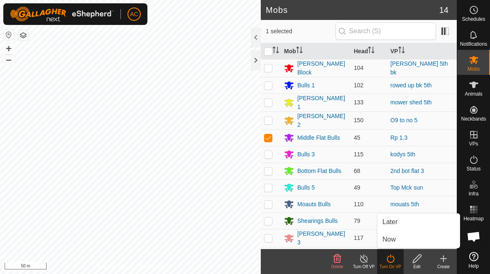
click at [340, 240] on link "Now" at bounding box center [418, 239] width 82 height 17
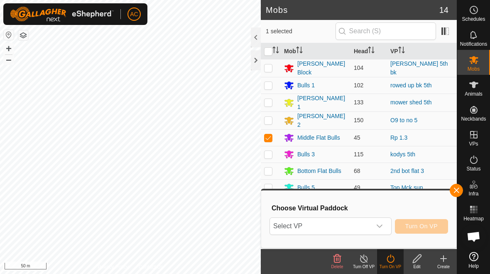
click at [340, 230] on div "dropdown trigger" at bounding box center [379, 226] width 17 height 17
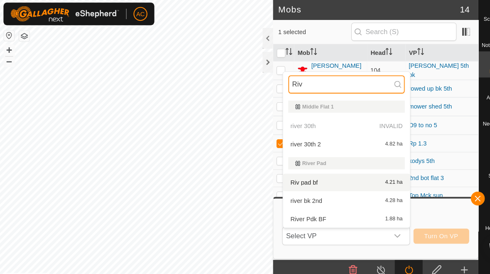
type input "Riv"
click at [340, 171] on div "Riv pad bf 4.21 ha" at bounding box center [330, 175] width 111 height 10
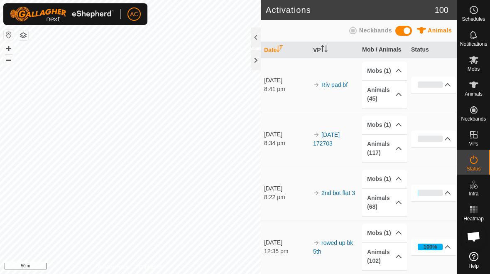
click at [254, 64] on div at bounding box center [256, 60] width 10 height 20
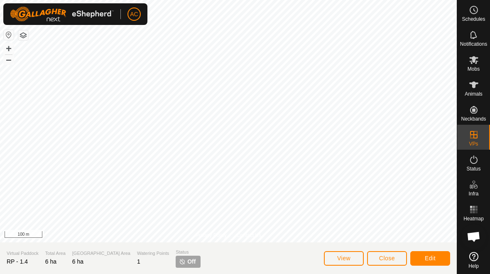
click at [394, 258] on span "Close" at bounding box center [387, 257] width 16 height 7
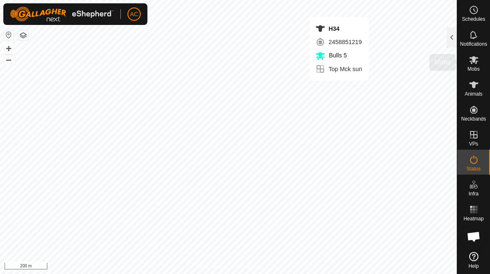
click at [472, 57] on icon at bounding box center [473, 60] width 9 height 8
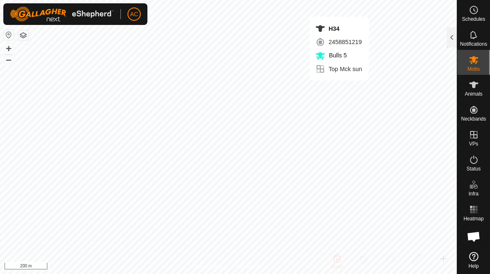
click at [451, 37] on div at bounding box center [452, 37] width 10 height 20
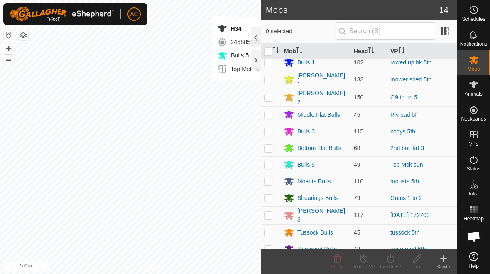
scroll to position [23, 0]
click at [272, 161] on p-checkbox at bounding box center [268, 164] width 8 height 7
checkbox input "true"
click at [391, 264] on div "Turn On VP" at bounding box center [390, 266] width 27 height 6
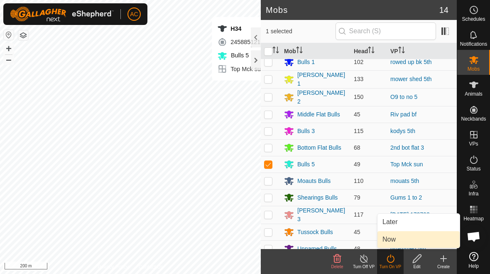
click at [404, 239] on link "Now" at bounding box center [418, 239] width 82 height 17
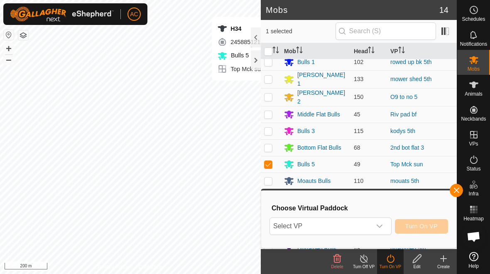
click at [381, 226] on icon "dropdown trigger" at bounding box center [379, 225] width 7 height 7
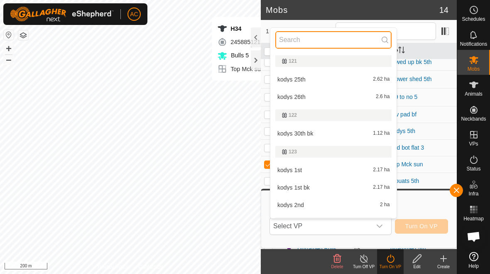
click at [355, 43] on input "text" at bounding box center [333, 39] width 116 height 17
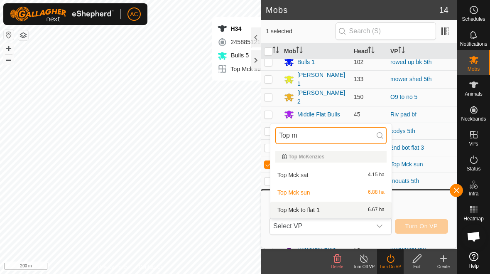
type input "Top m"
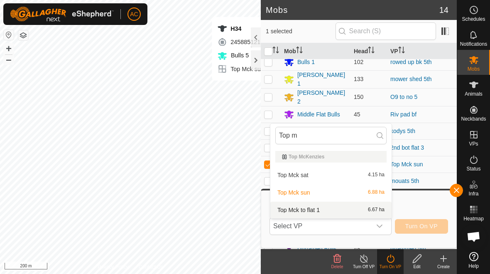
click at [317, 212] on span "Top Mck to flat 1" at bounding box center [298, 210] width 42 height 6
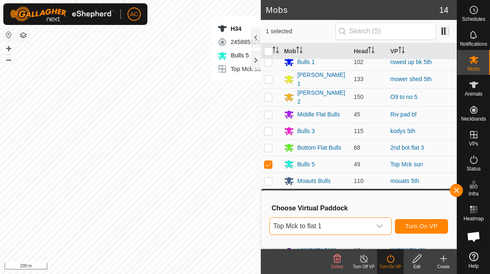
click at [434, 226] on span "Turn On VP" at bounding box center [421, 225] width 32 height 7
